Goal: Task Accomplishment & Management: Use online tool/utility

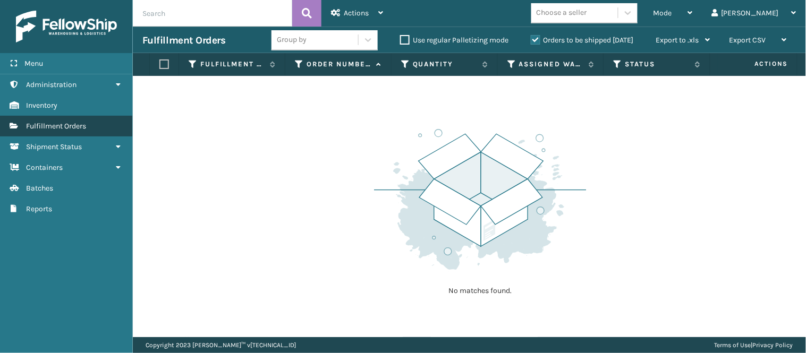
click at [104, 117] on link "Batches Fulfillment Orders" at bounding box center [66, 126] width 132 height 21
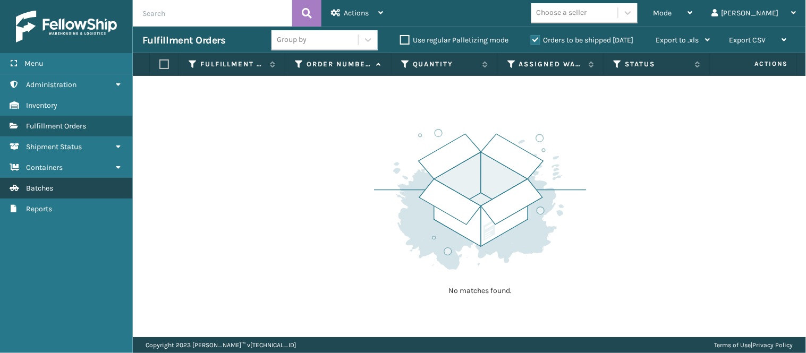
click at [39, 184] on span "Batches" at bounding box center [39, 188] width 27 height 9
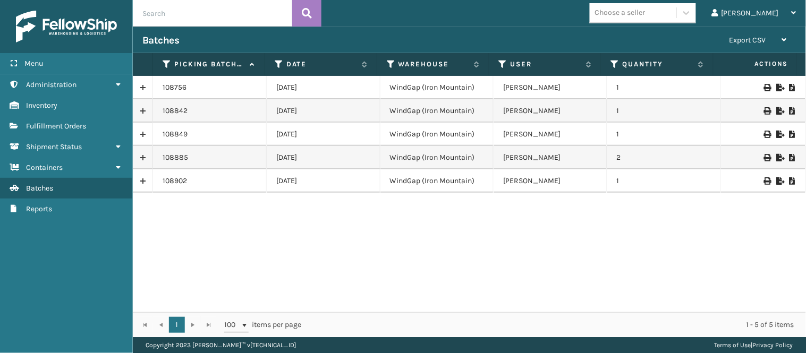
click at [336, 205] on div "108756 [DATE] WindGap ([GEOGRAPHIC_DATA]) [PERSON_NAME] 1 108842 [DATE] WindGap…" at bounding box center [469, 194] width 673 height 236
click at [764, 155] on icon at bounding box center [767, 157] width 6 height 7
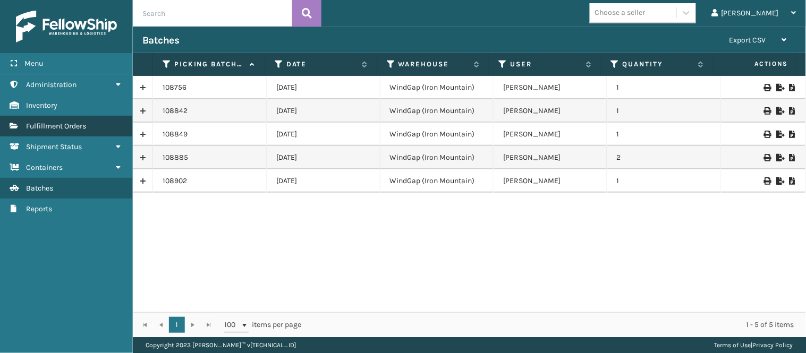
click at [72, 124] on span "Fulfillment Orders" at bounding box center [56, 126] width 60 height 9
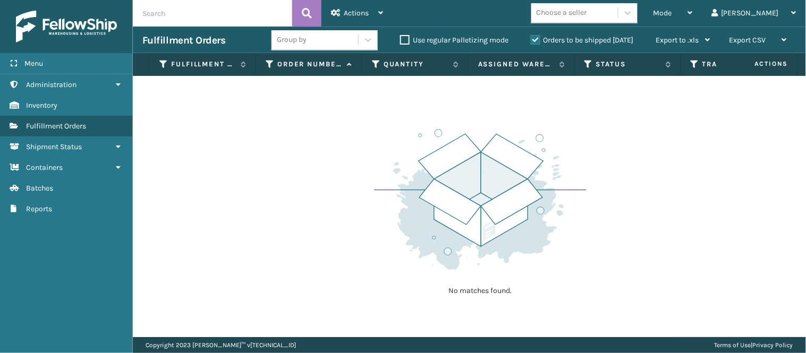
click at [72, 124] on span "Fulfillment Orders" at bounding box center [56, 126] width 60 height 9
click at [672, 15] on span "Mode" at bounding box center [662, 12] width 19 height 9
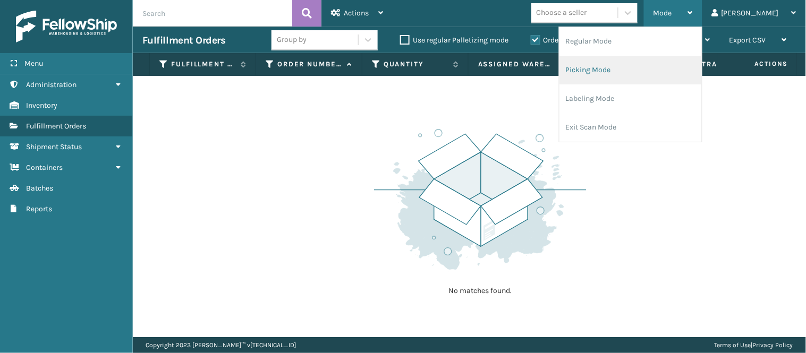
click at [653, 76] on li "Picking Mode" at bounding box center [630, 70] width 142 height 29
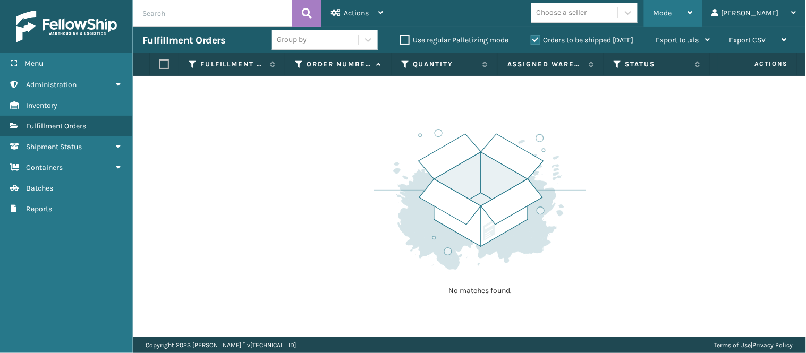
click at [693, 11] on div "Mode" at bounding box center [672, 13] width 39 height 27
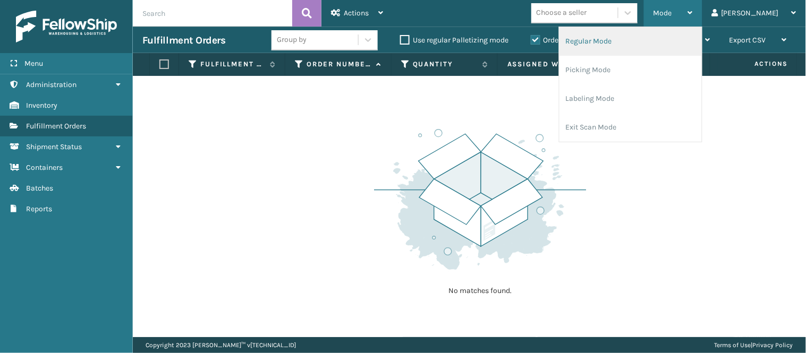
click at [633, 35] on li "Regular Mode" at bounding box center [630, 41] width 142 height 29
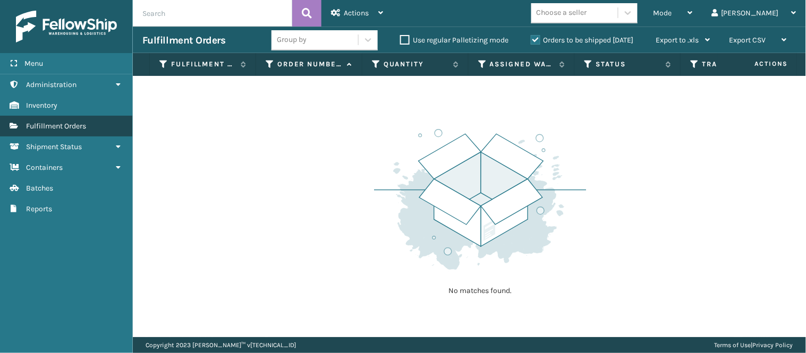
click at [120, 121] on link "Fulfillment Orders" at bounding box center [66, 126] width 132 height 21
drag, startPoint x: 120, startPoint y: 121, endPoint x: 66, endPoint y: 115, distance: 53.9
click at [66, 116] on link "Fulfillment Orders" at bounding box center [66, 126] width 132 height 21
